Goal: Information Seeking & Learning: Learn about a topic

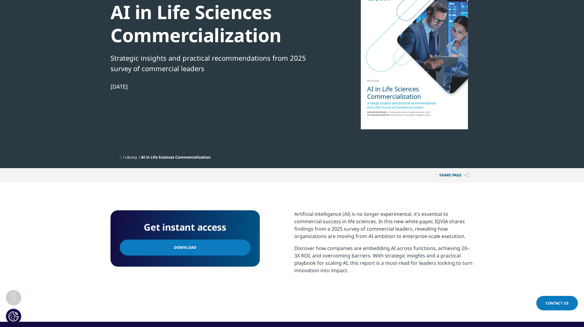
scroll to position [102, 0]
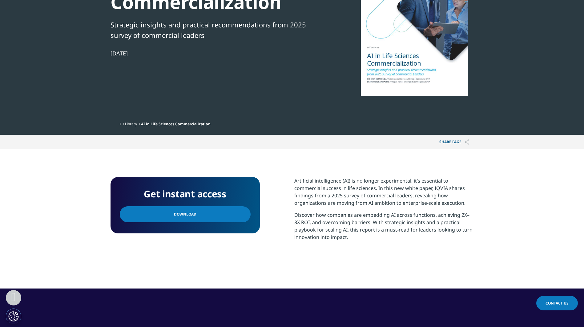
click at [190, 214] on span "Download" at bounding box center [185, 214] width 22 height 7
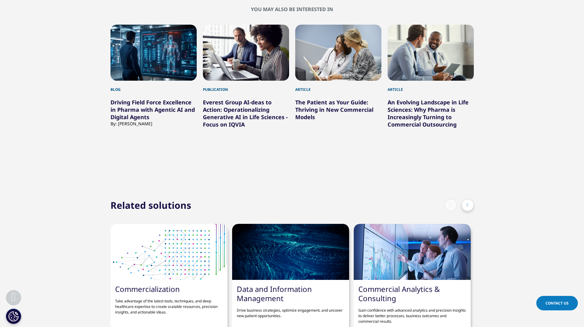
scroll to position [513, 0]
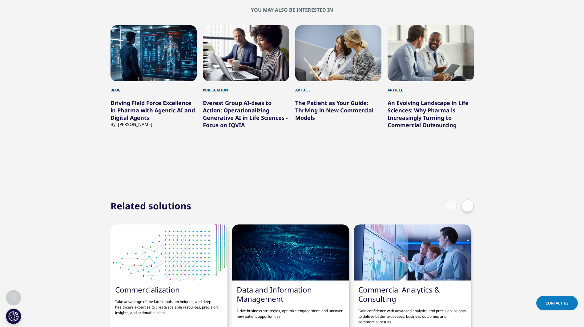
click at [133, 108] on link "Driving Field Force Excellence in Pharma with Agentic AI and Digital Agents" at bounding box center [152, 110] width 84 height 22
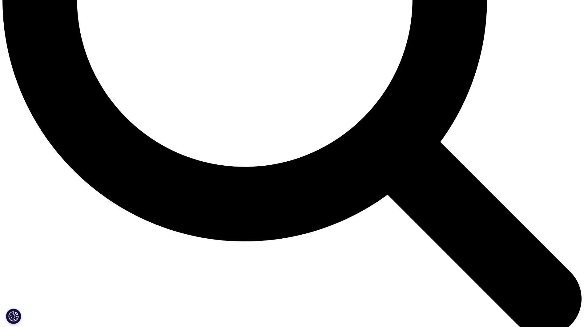
scroll to position [923, 0]
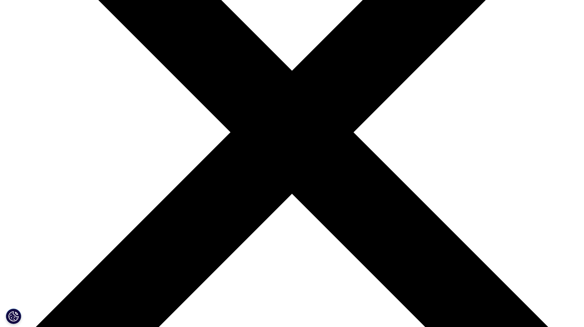
scroll to position [205, 0]
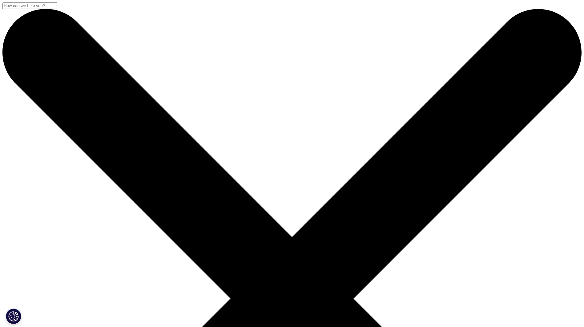
scroll to position [238, 363]
